Goal: Obtain resource: Obtain resource

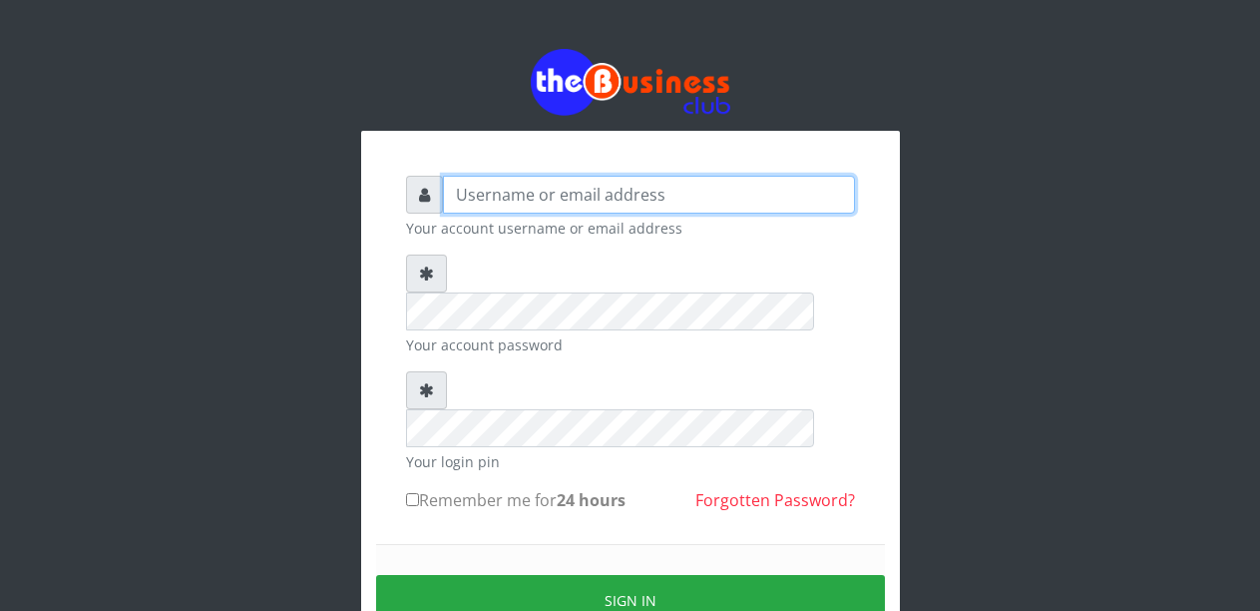
click at [525, 203] on input "text" at bounding box center [649, 195] width 412 height 38
type input "Malamsidi3030"
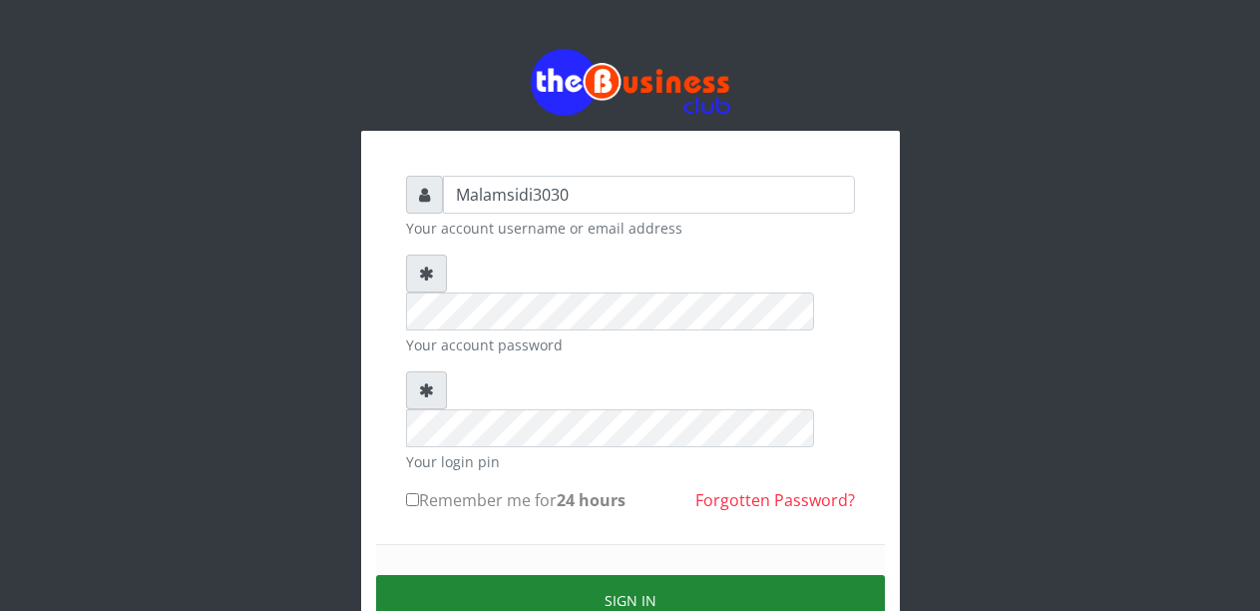
click at [595, 575] on button "Sign in" at bounding box center [630, 600] width 509 height 51
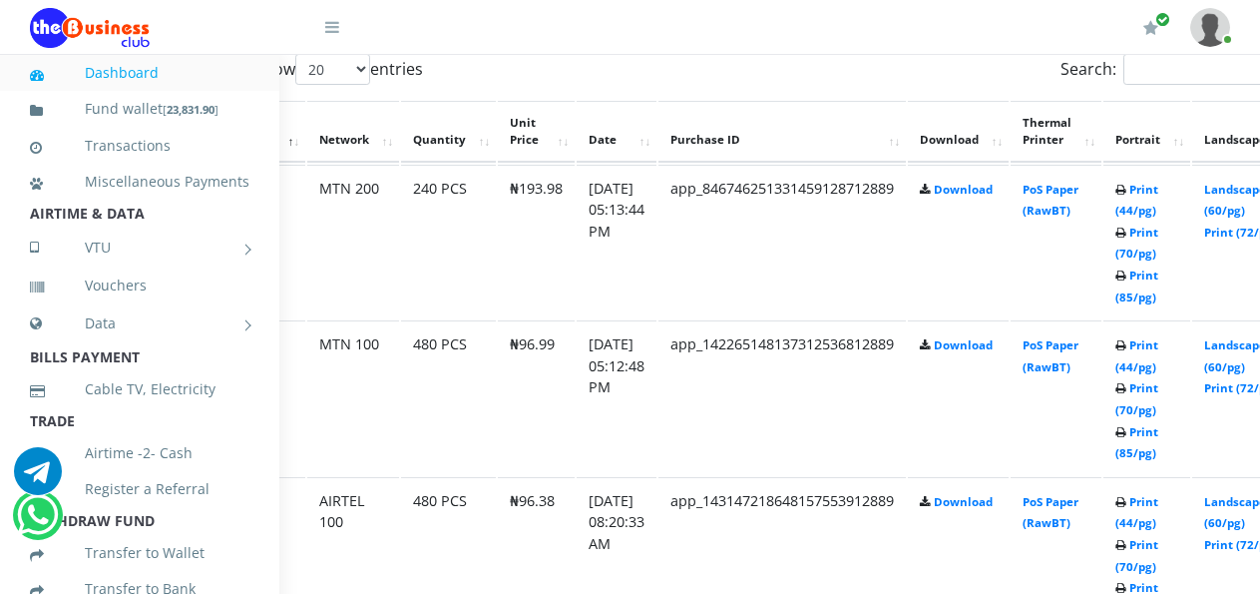
scroll to position [1097, 117]
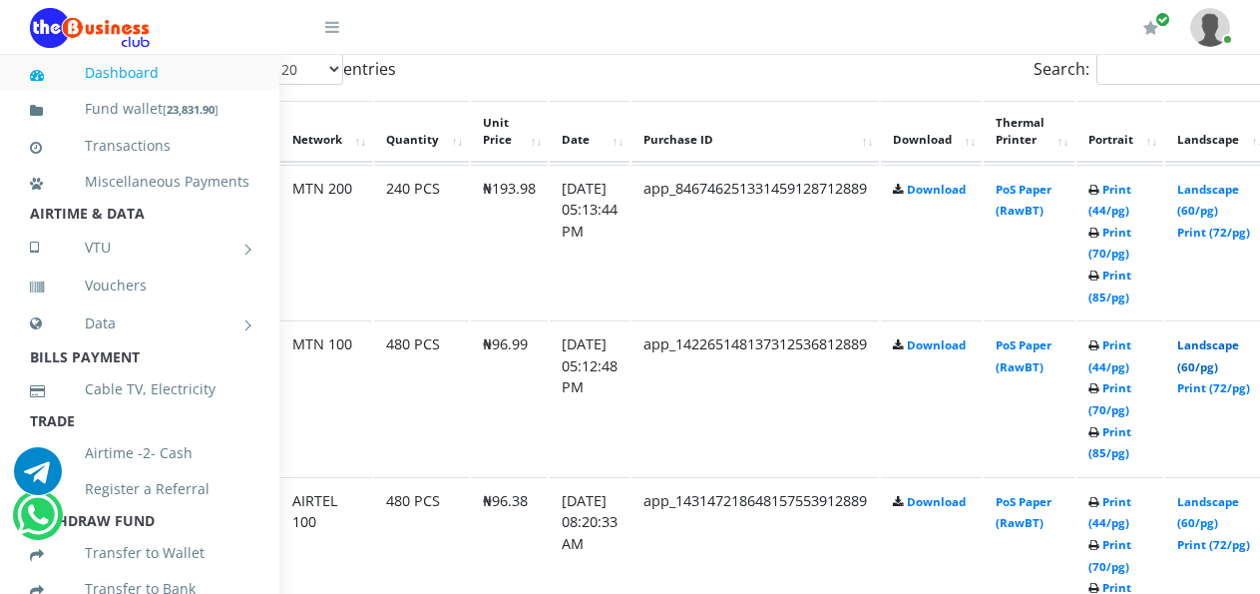
click at [1215, 347] on link "Landscape (60/pg)" at bounding box center [1208, 355] width 62 height 37
click at [1221, 195] on link "Landscape (60/pg)" at bounding box center [1208, 201] width 62 height 37
